Goal: Information Seeking & Learning: Learn about a topic

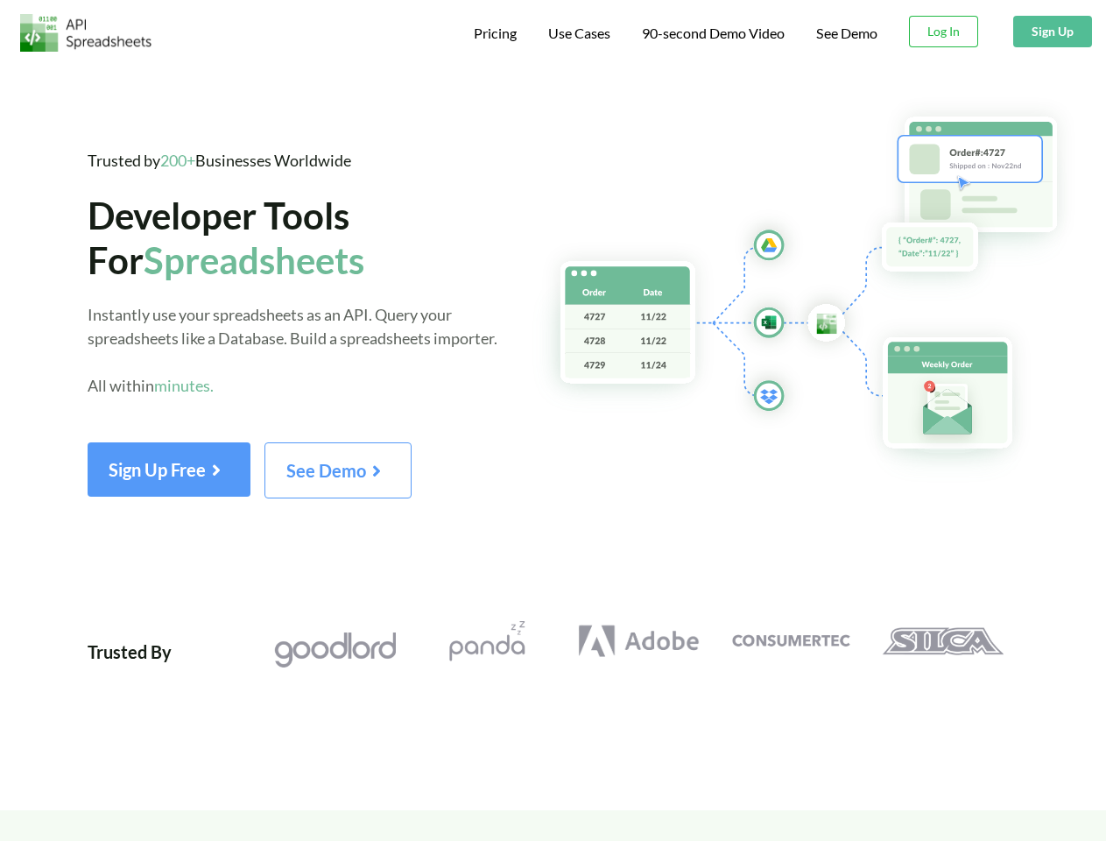
click at [492, 33] on span "Pricing" at bounding box center [495, 33] width 43 height 17
click at [577, 33] on span "Use Cases" at bounding box center [579, 33] width 62 height 17
click at [712, 33] on span "90-second Demo Video" at bounding box center [713, 33] width 143 height 14
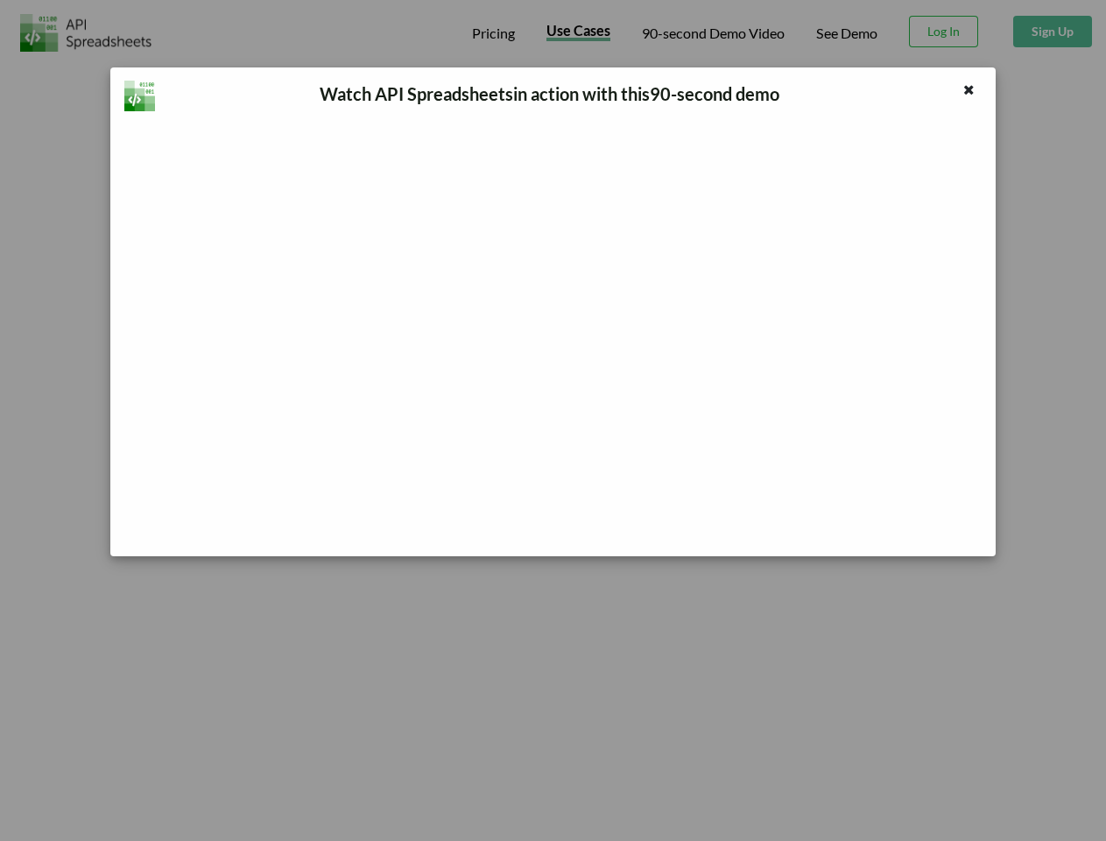
click at [944, 32] on div "Watch API Spreadsheets in action with this 90 -second demo" at bounding box center [553, 420] width 1106 height 841
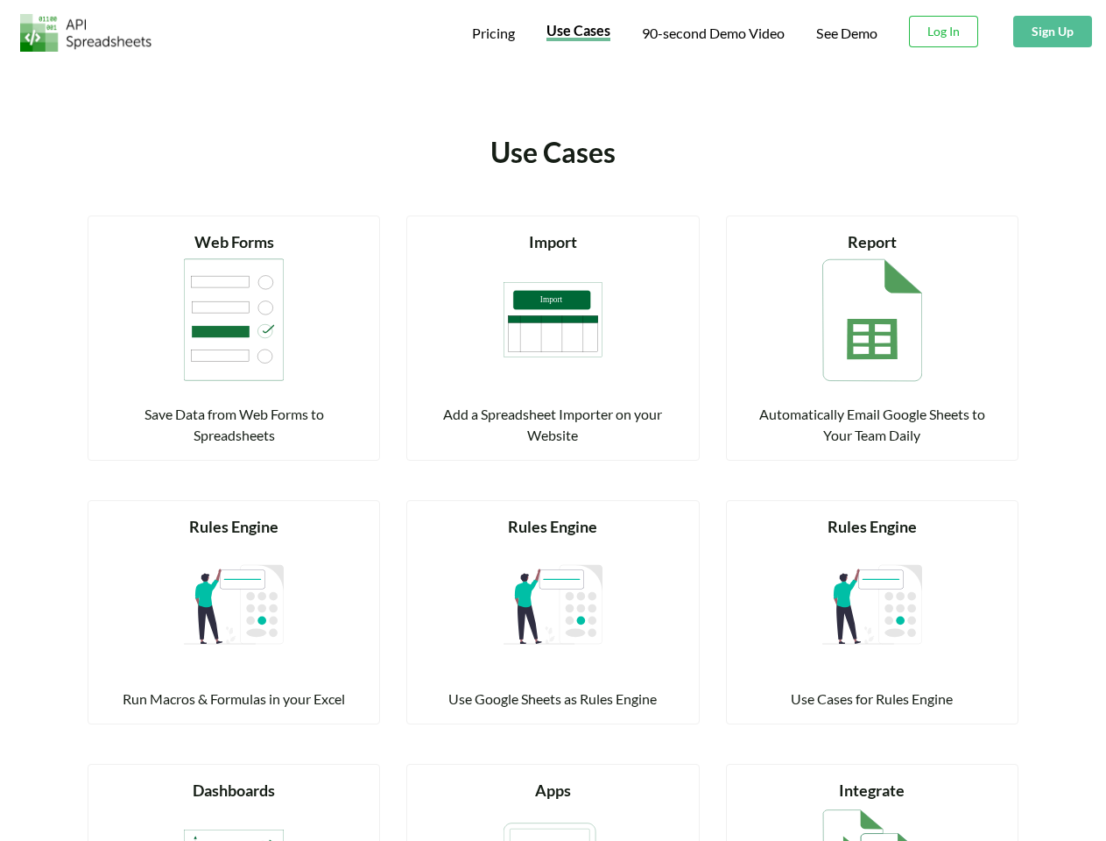
click at [1052, 32] on button "Sign Up" at bounding box center [1052, 32] width 79 height 32
click at [171, 688] on div "Run Macros & Formulas in your Excel" at bounding box center [233, 698] width 249 height 21
click at [221, 688] on div "Run Macros & Formulas in your Excel" at bounding box center [233, 698] width 249 height 21
click at [383, 479] on div "Read more Rules Engine Run Macros & Formulas in your Excel" at bounding box center [233, 601] width 319 height 245
